Goal: Task Accomplishment & Management: Manage account settings

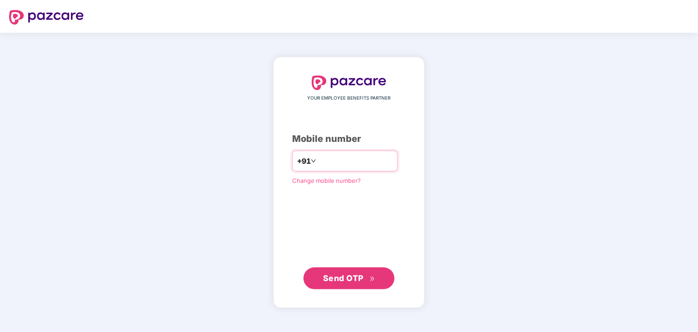
click at [331, 160] on input "number" at bounding box center [355, 161] width 75 height 15
type input "**********"
click at [347, 277] on span "Send OTP" at bounding box center [343, 278] width 41 height 10
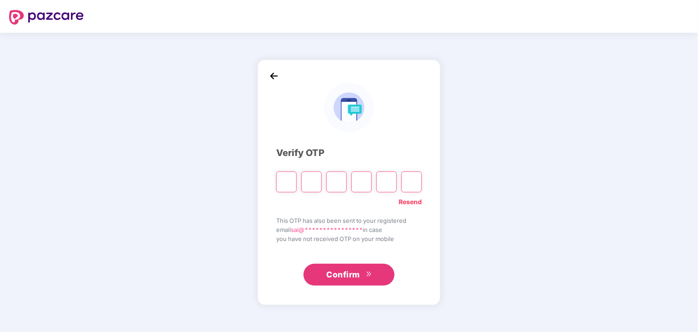
type input "*"
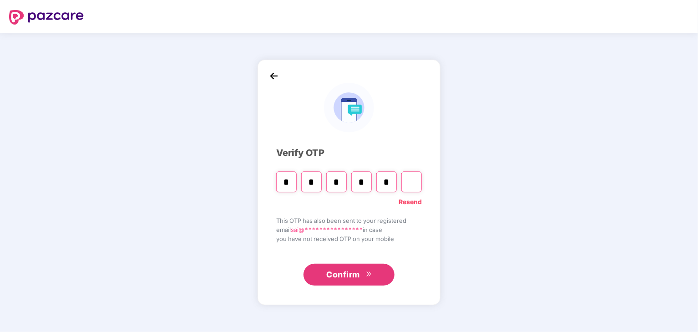
type input "*"
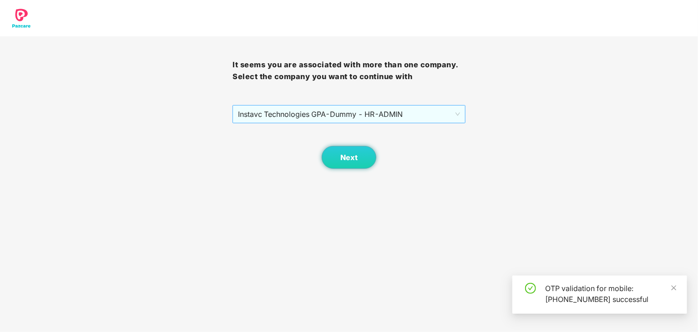
click at [367, 113] on span "Instavc Technologies GPA - Dummy - HR - ADMIN" at bounding box center [349, 114] width 222 height 17
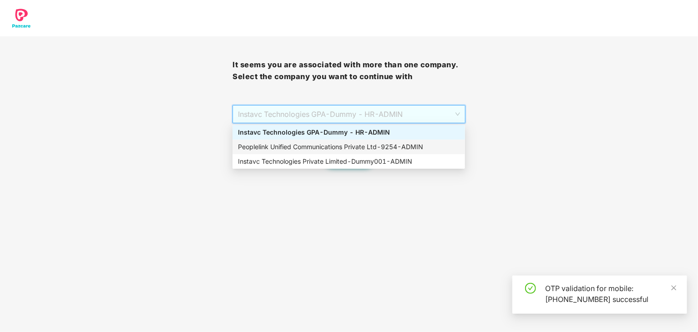
click at [334, 147] on div "Peoplelink Unified Communications Private Ltd - 9254 - ADMIN" at bounding box center [349, 147] width 222 height 10
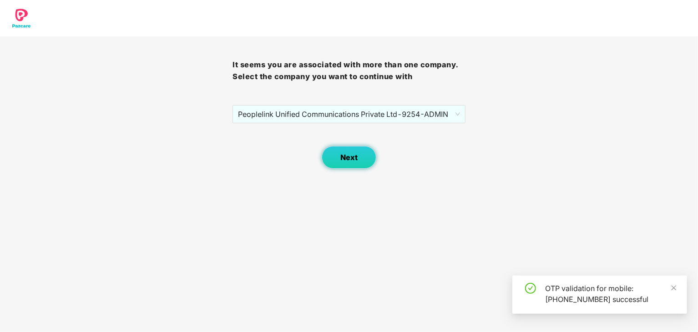
click at [337, 162] on button "Next" at bounding box center [349, 157] width 55 height 23
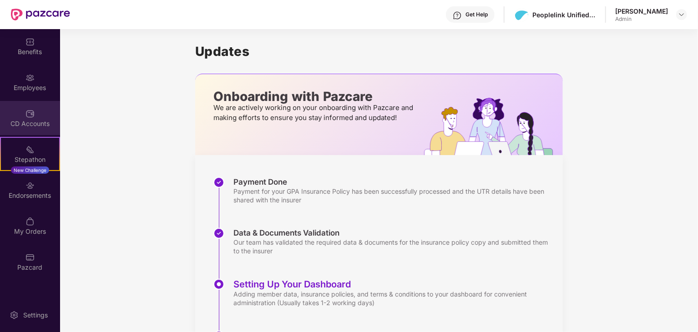
click at [30, 113] on img at bounding box center [29, 113] width 9 height 9
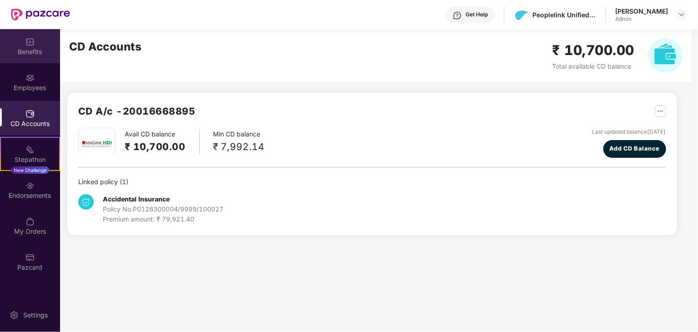
click at [34, 54] on div "Benefits" at bounding box center [30, 51] width 60 height 9
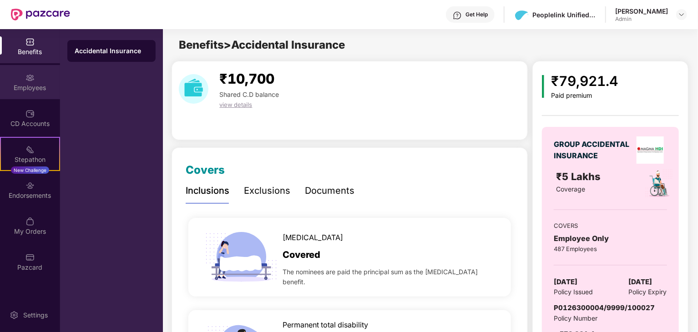
click at [33, 84] on div "Employees" at bounding box center [30, 87] width 60 height 9
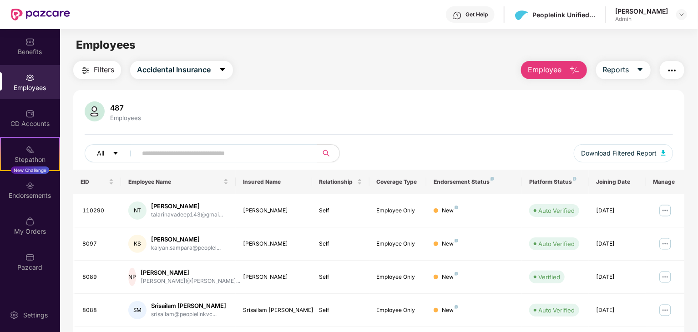
click at [115, 155] on icon "caret-down" at bounding box center [115, 153] width 6 height 6
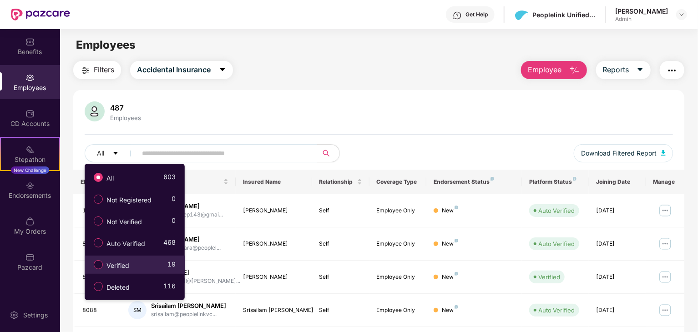
click at [150, 268] on div "Verified 19" at bounding box center [132, 264] width 86 height 15
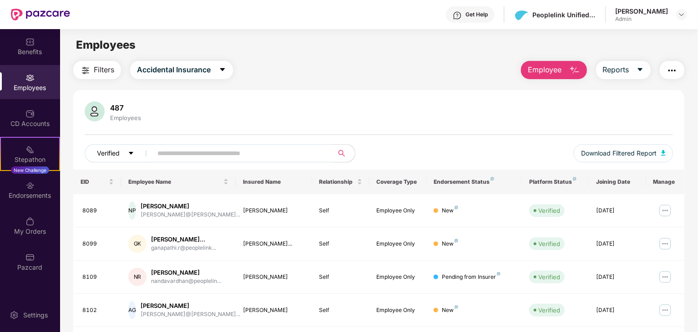
click at [115, 149] on span "Verified" at bounding box center [108, 153] width 23 height 10
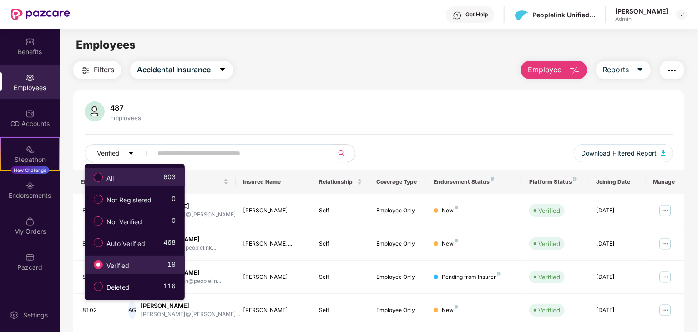
click at [128, 174] on div "All 603" at bounding box center [132, 177] width 86 height 15
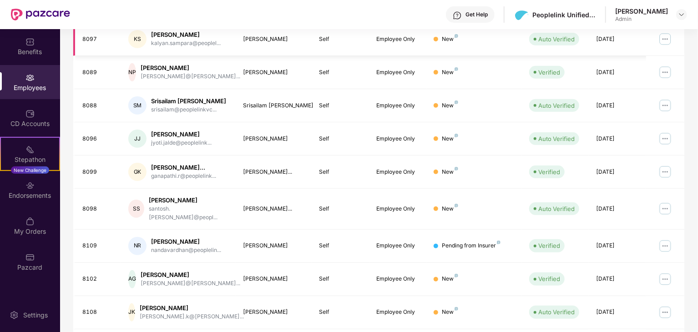
scroll to position [226, 0]
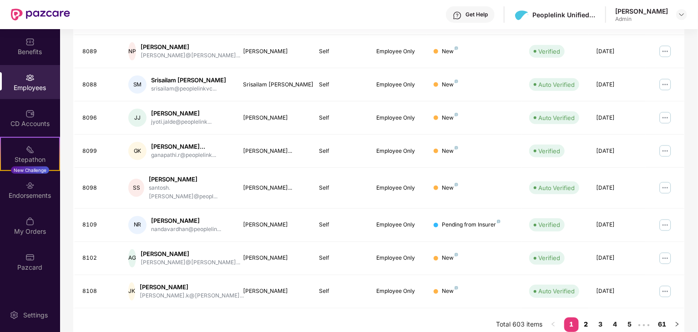
click at [583, 318] on link "2" at bounding box center [586, 325] width 15 height 14
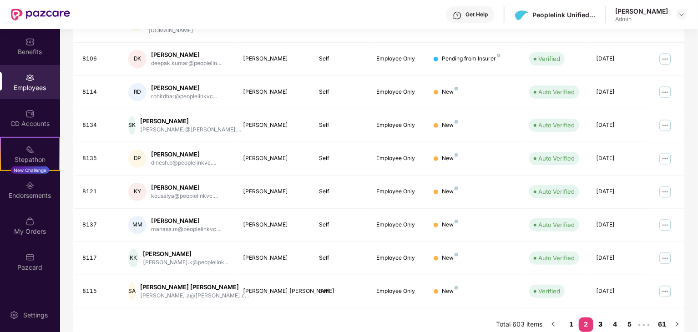
click at [598, 318] on link "3" at bounding box center [600, 325] width 15 height 14
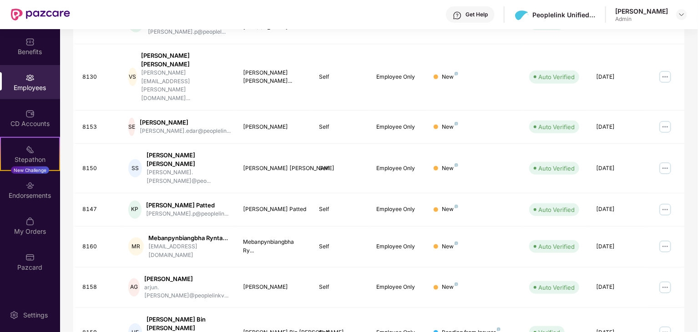
scroll to position [233, 0]
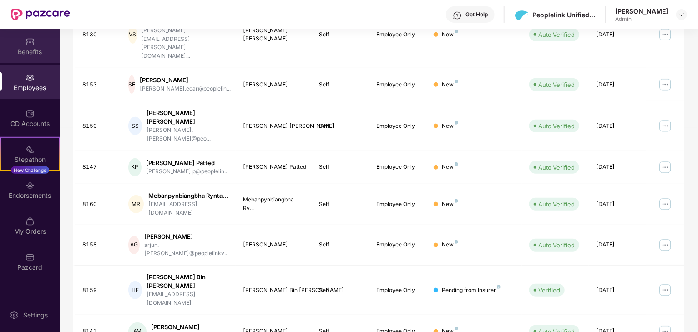
click at [40, 49] on div "Benefits" at bounding box center [30, 51] width 60 height 9
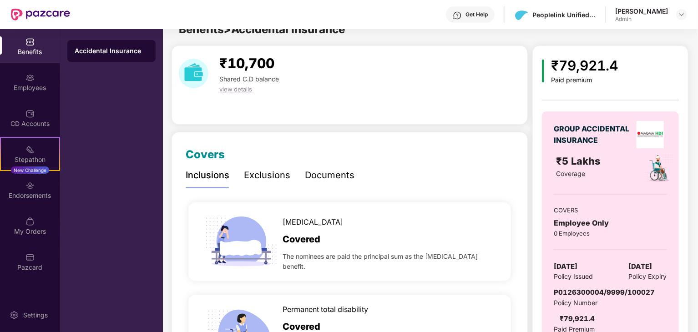
scroll to position [233, 0]
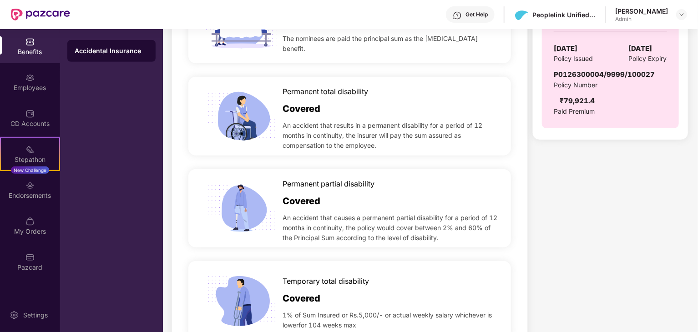
click at [35, 50] on div "Benefits" at bounding box center [30, 51] width 60 height 9
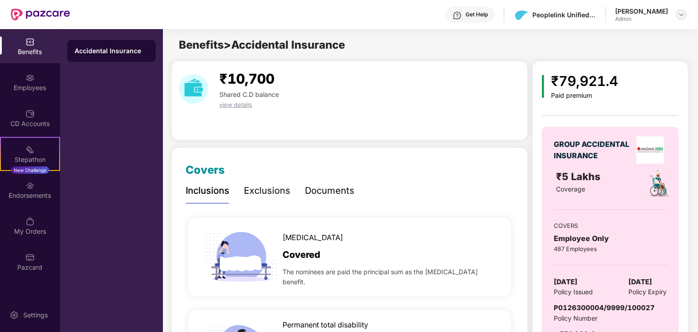
click at [680, 15] on img at bounding box center [681, 14] width 7 height 7
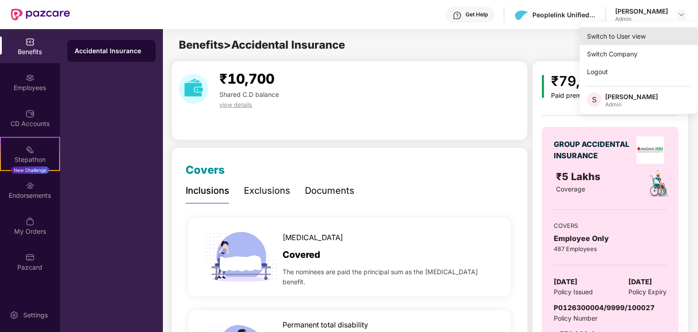
click at [632, 35] on div "Switch to User view" at bounding box center [639, 36] width 118 height 18
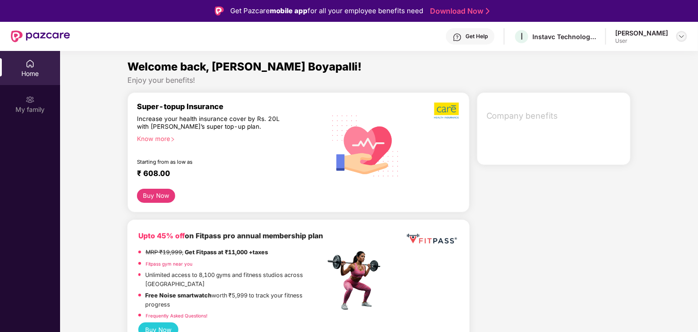
click at [680, 37] on img at bounding box center [681, 36] width 7 height 7
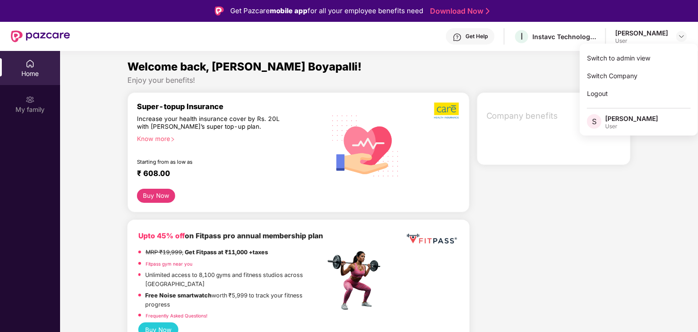
click at [499, 63] on div "Welcome back, [PERSON_NAME] Boyapalli!" at bounding box center [379, 66] width 504 height 17
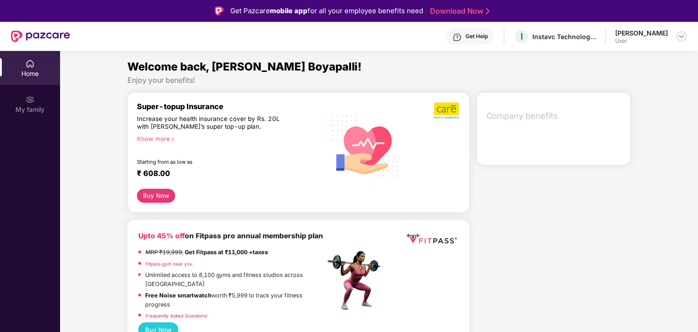
click at [678, 34] on img at bounding box center [681, 36] width 7 height 7
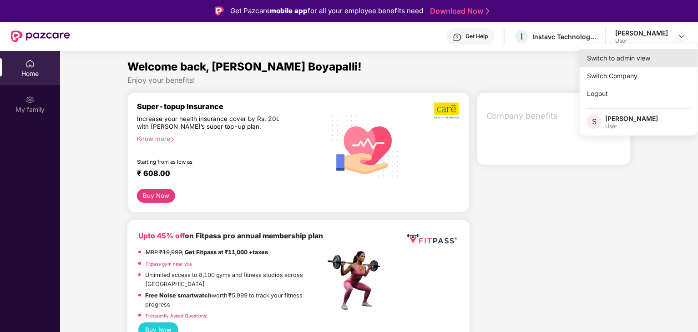
click at [639, 58] on div "Switch to admin view" at bounding box center [639, 58] width 118 height 18
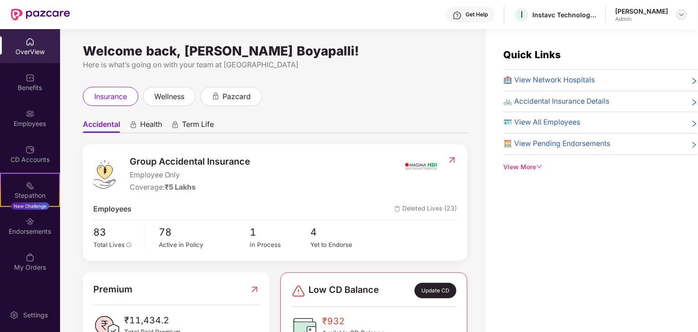
click at [684, 15] on img at bounding box center [681, 14] width 7 height 7
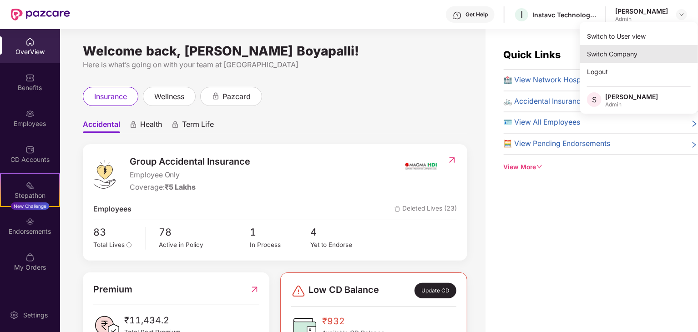
click at [648, 52] on div "Switch Company" at bounding box center [639, 54] width 118 height 18
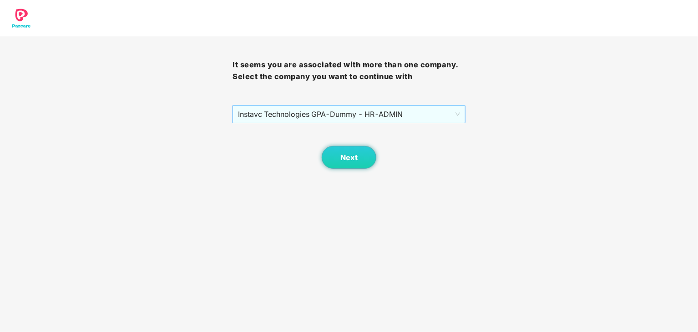
click at [357, 113] on span "Instavc Technologies GPA - Dummy - HR - ADMIN" at bounding box center [349, 114] width 222 height 17
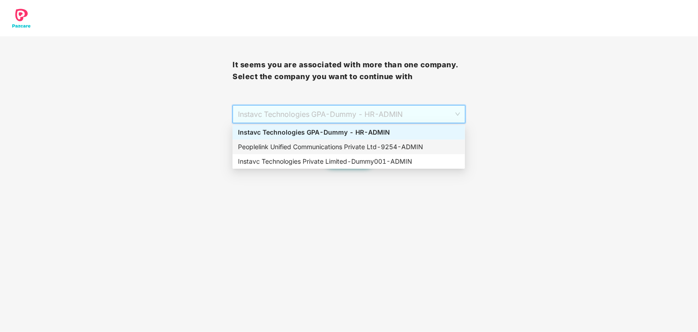
click at [345, 151] on div "Peoplelink Unified Communications Private Ltd - 9254 - ADMIN" at bounding box center [349, 147] width 222 height 10
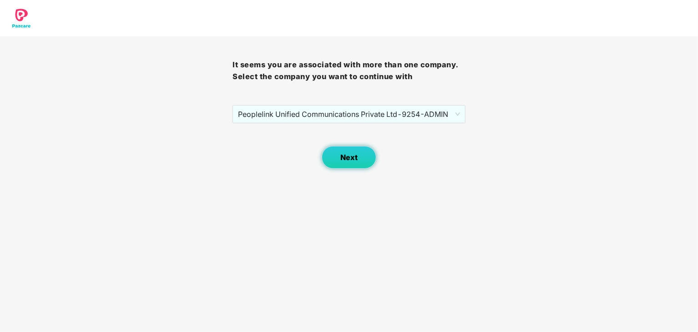
click at [344, 153] on span "Next" at bounding box center [348, 157] width 17 height 9
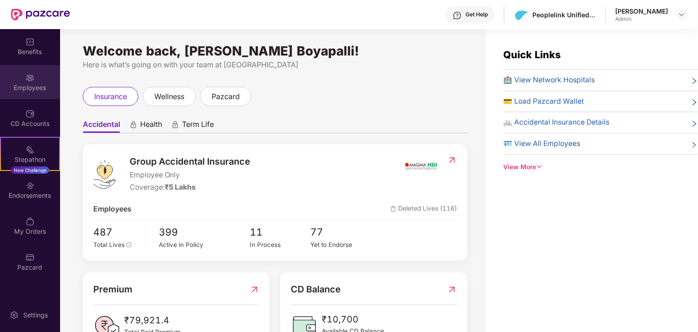
click at [36, 90] on div "Employees" at bounding box center [30, 87] width 60 height 9
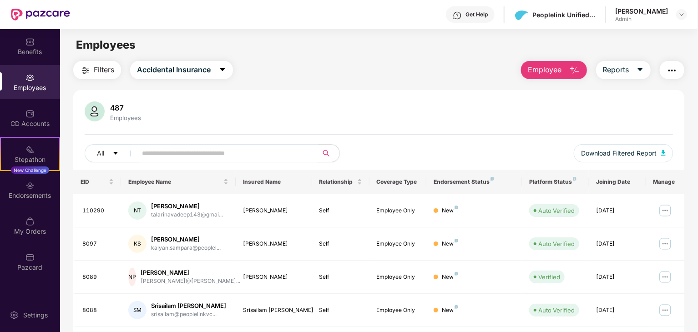
click at [195, 157] on input "text" at bounding box center [223, 154] width 163 height 14
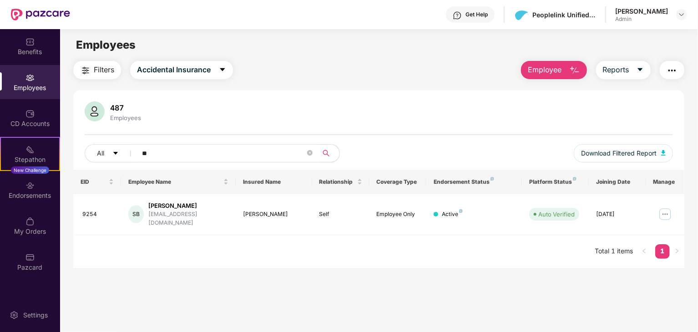
type input "*"
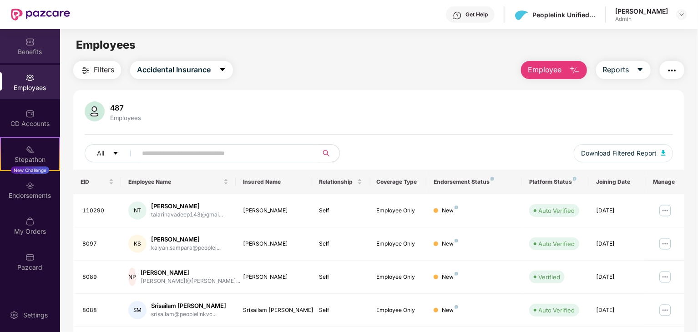
click at [39, 48] on div "Benefits" at bounding box center [30, 51] width 60 height 9
